Goal: Transaction & Acquisition: Purchase product/service

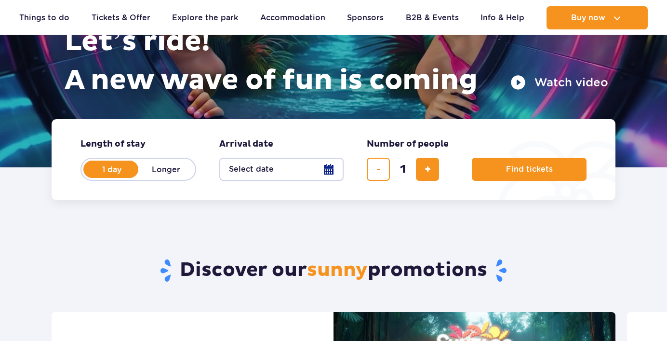
scroll to position [145, 0]
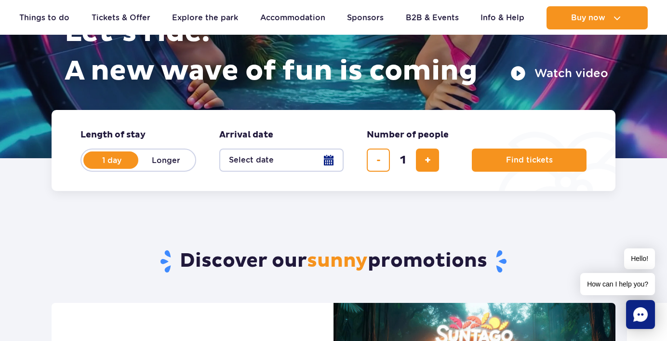
click at [262, 158] on button "Select date" at bounding box center [281, 159] width 124 height 23
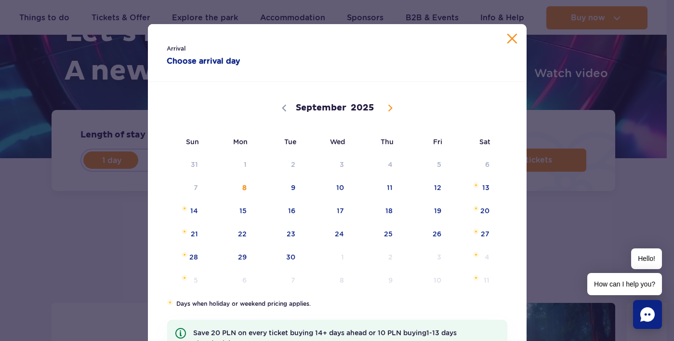
click at [388, 108] on icon at bounding box center [389, 108] width 3 height 6
select select "11"
click at [388, 108] on icon at bounding box center [389, 108] width 3 height 6
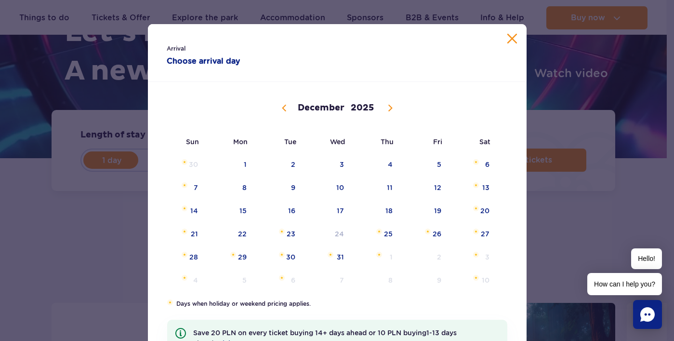
type input "2026"
click at [388, 108] on icon at bounding box center [389, 108] width 3 height 6
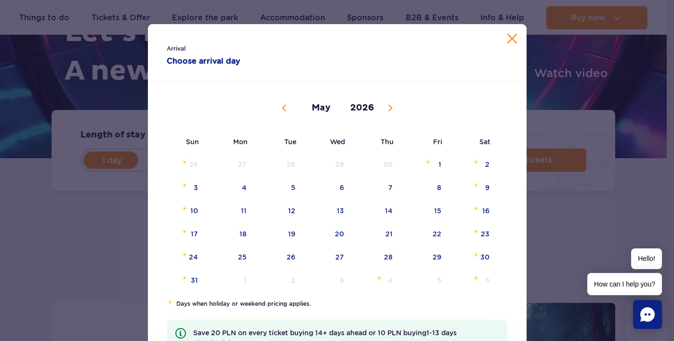
click at [388, 109] on icon at bounding box center [389, 108] width 3 height 6
click at [281, 110] on icon at bounding box center [284, 108] width 7 height 7
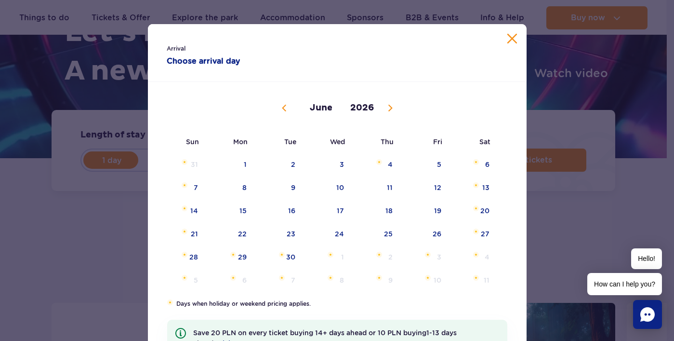
click at [281, 110] on icon at bounding box center [284, 108] width 7 height 7
click at [387, 108] on icon at bounding box center [390, 108] width 7 height 7
select select "3"
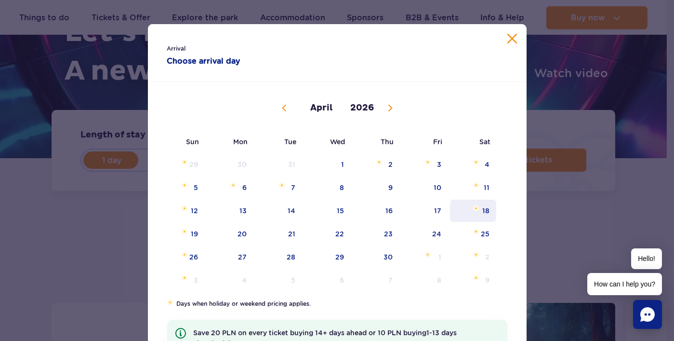
click at [481, 205] on span "18" at bounding box center [473, 210] width 49 height 22
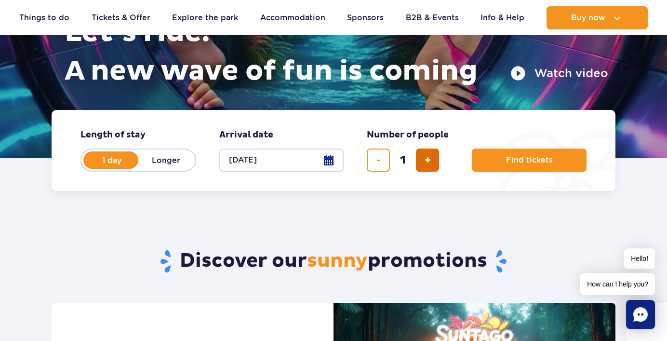
click at [430, 160] on span "add ticket" at bounding box center [427, 160] width 6 height 0
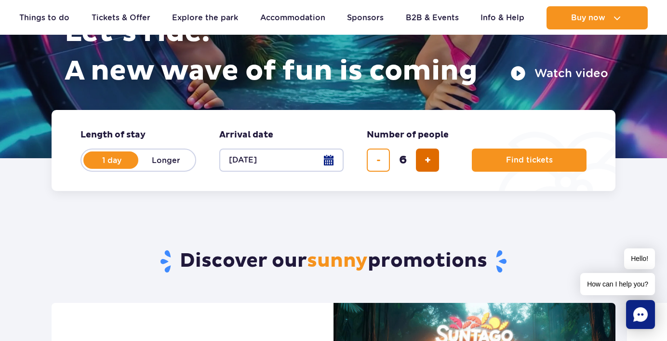
click at [430, 160] on span "add ticket" at bounding box center [427, 160] width 6 height 0
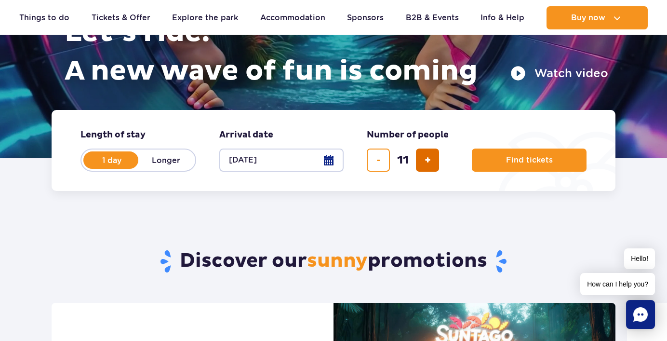
click at [430, 160] on span "add ticket" at bounding box center [427, 160] width 6 height 0
type input "14"
click at [430, 161] on div "14" at bounding box center [403, 159] width 72 height 23
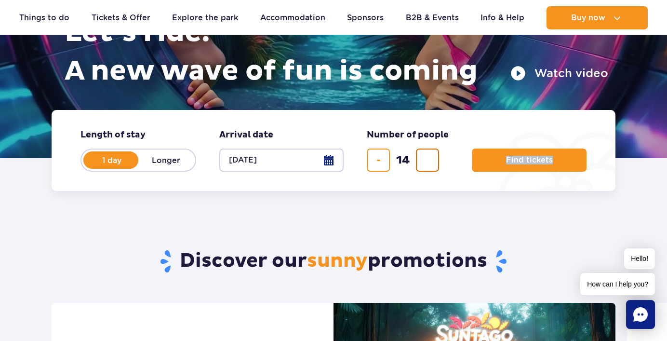
click at [430, 161] on div "14" at bounding box center [403, 159] width 72 height 23
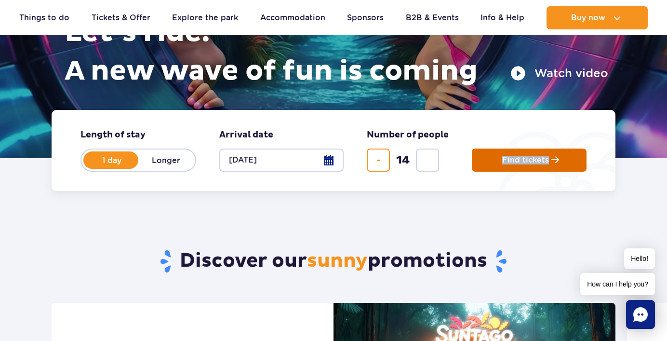
click at [530, 158] on span "Find tickets" at bounding box center [525, 160] width 47 height 9
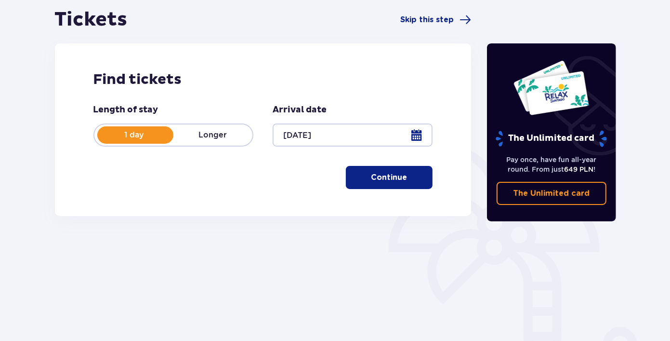
scroll to position [96, 0]
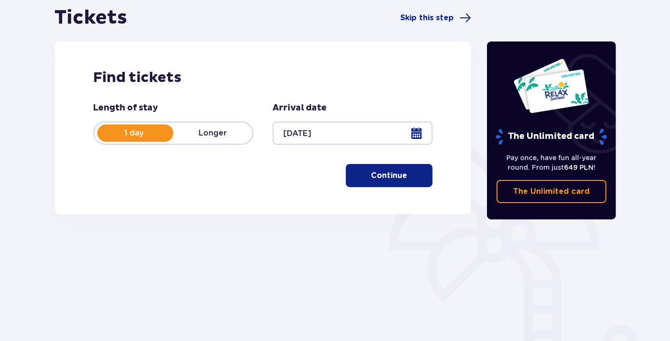
click at [385, 179] on p "Continue" at bounding box center [389, 175] width 36 height 11
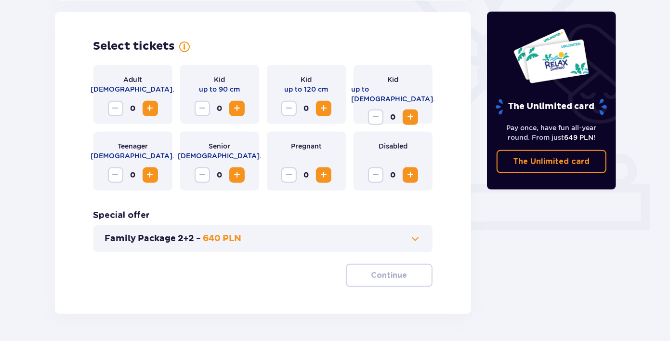
scroll to position [268, 0]
click at [151, 105] on span "Increase" at bounding box center [151, 108] width 12 height 12
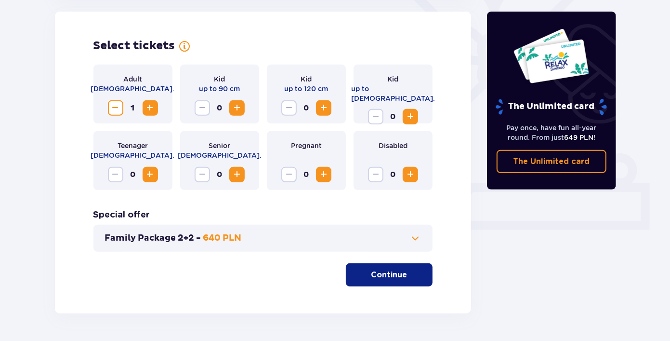
click at [151, 105] on span "Increase" at bounding box center [151, 108] width 12 height 12
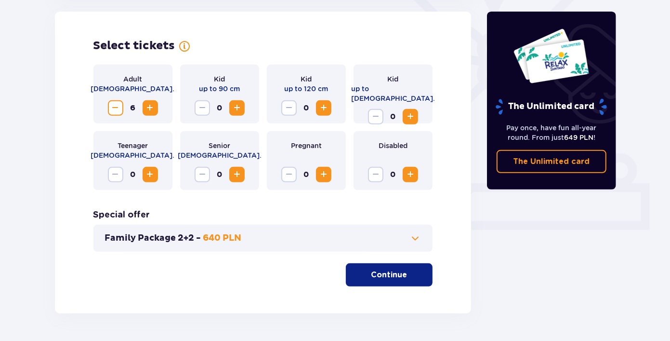
click at [152, 173] on span "Increase" at bounding box center [151, 175] width 12 height 12
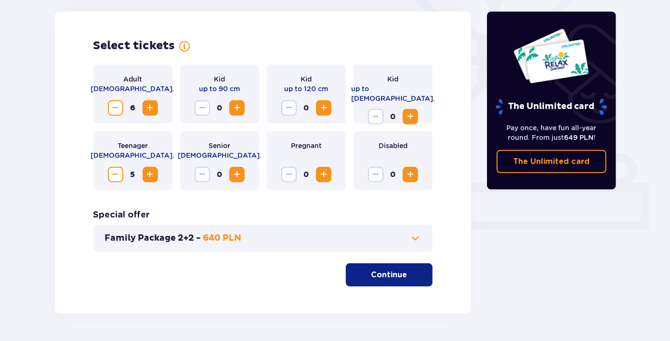
click at [152, 173] on span "Increase" at bounding box center [151, 175] width 12 height 12
click at [373, 285] on button "Continue" at bounding box center [389, 274] width 87 height 23
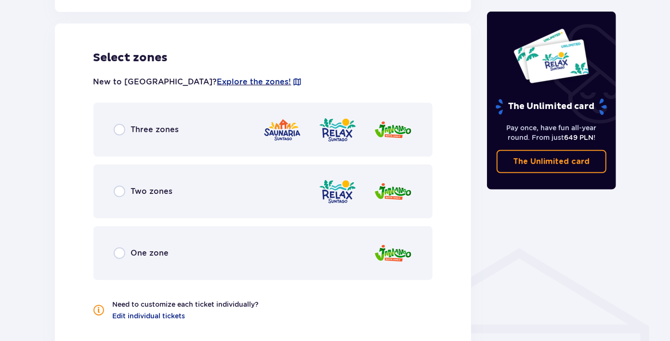
scroll to position [535, 0]
click at [244, 190] on div "Two zones" at bounding box center [263, 191] width 340 height 54
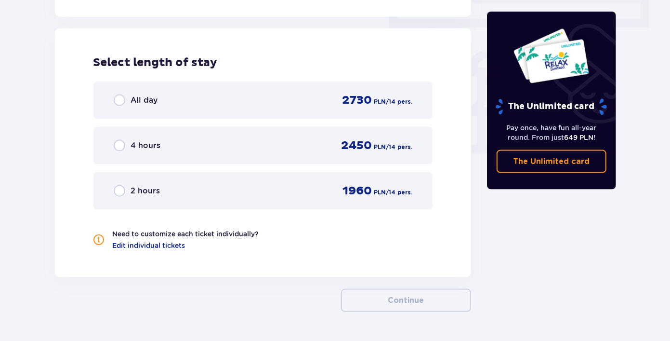
scroll to position [869, 0]
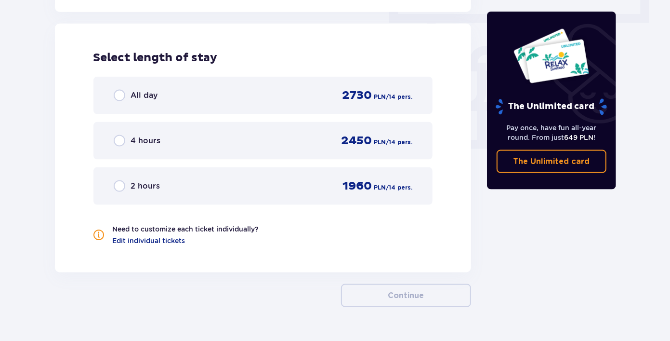
click at [290, 136] on div "4 hours 2450 PLN / 14 pers." at bounding box center [263, 140] width 299 height 14
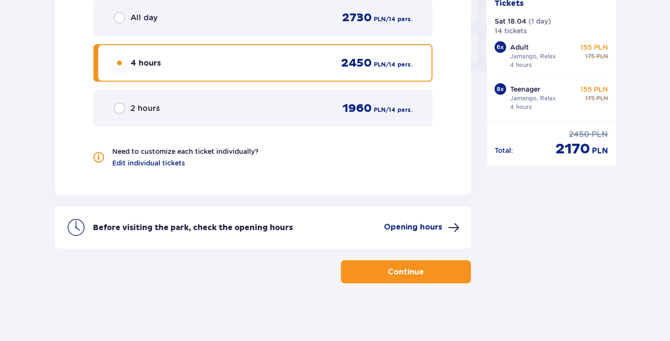
scroll to position [899, 0]
